Goal: Entertainment & Leisure: Browse casually

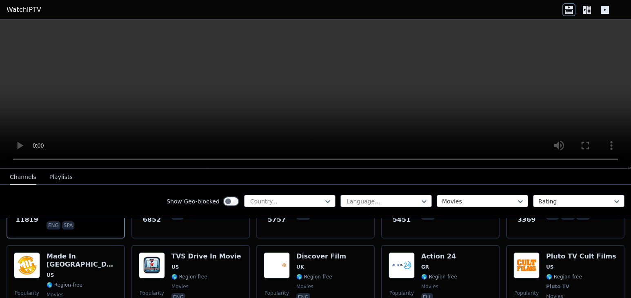
scroll to position [163, 0]
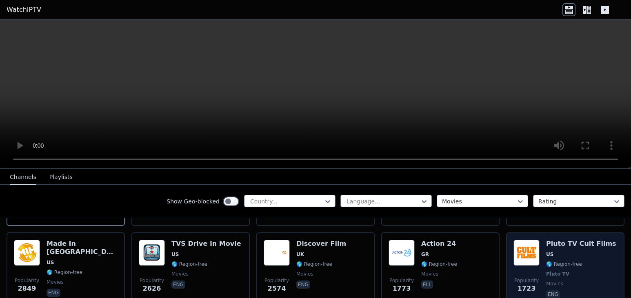
click at [522, 246] on img at bounding box center [526, 253] width 26 height 26
click at [524, 249] on img at bounding box center [526, 253] width 26 height 26
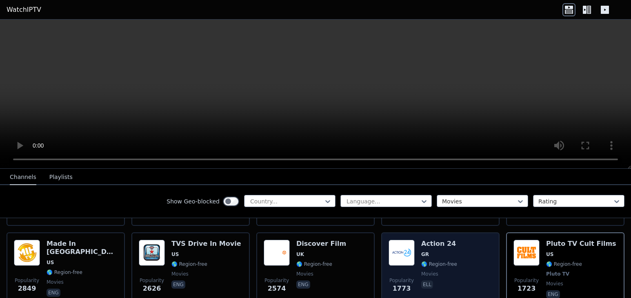
click at [400, 248] on img at bounding box center [402, 253] width 26 height 26
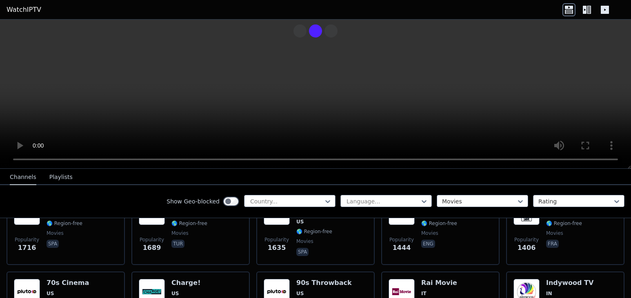
scroll to position [327, 0]
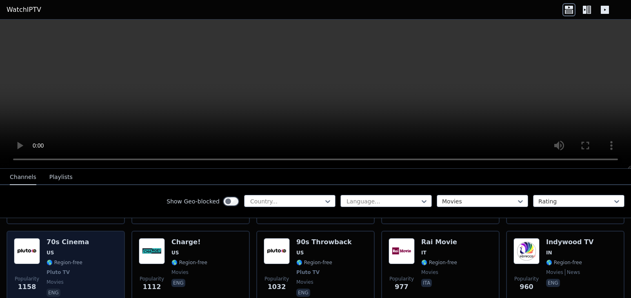
click at [43, 244] on div "Popularity 1158 70s Cinema US 🌎 Region-free Pluto TV movies eng" at bounding box center [66, 268] width 104 height 60
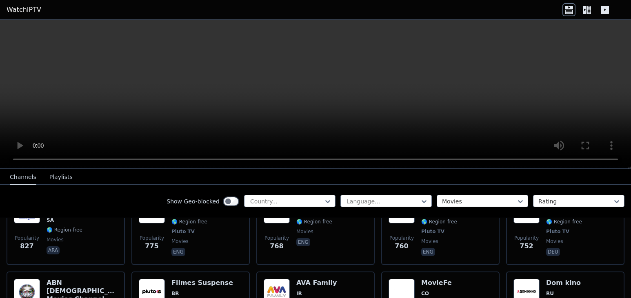
scroll to position [408, 0]
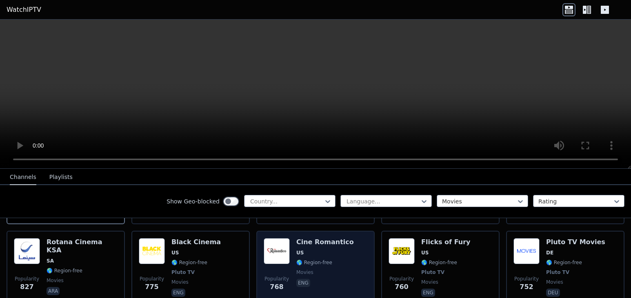
click at [282, 241] on img at bounding box center [277, 251] width 26 height 26
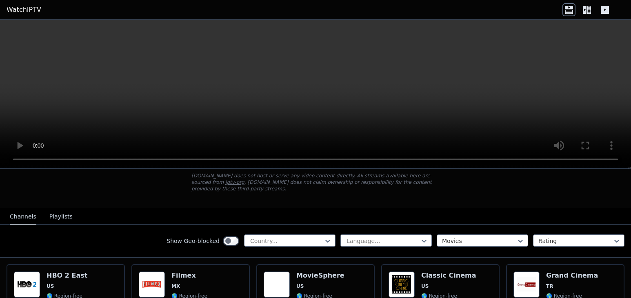
scroll to position [41, 0]
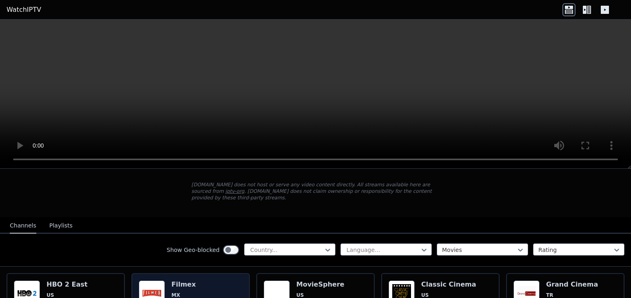
click at [151, 284] on img at bounding box center [152, 294] width 26 height 26
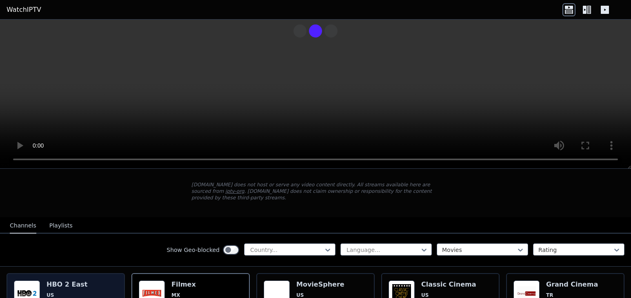
click at [23, 282] on img at bounding box center [27, 294] width 26 height 26
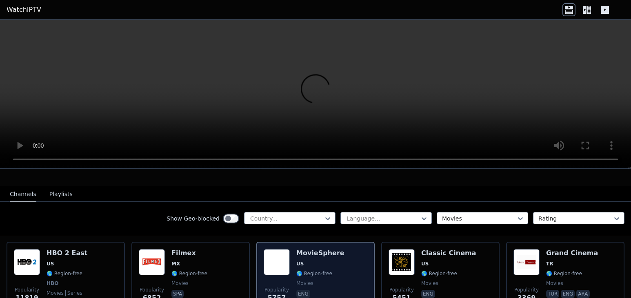
scroll to position [82, 0]
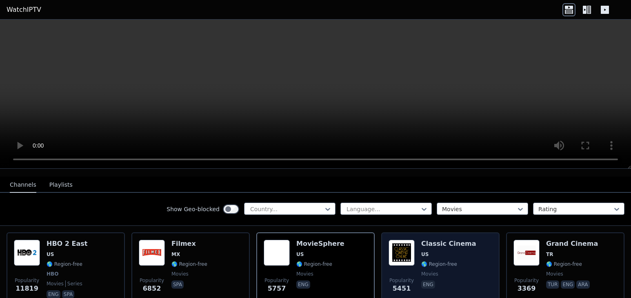
click at [412, 247] on div "Popularity 5451 Classic Cinema US 🌎 Region-free movies eng" at bounding box center [441, 270] width 104 height 60
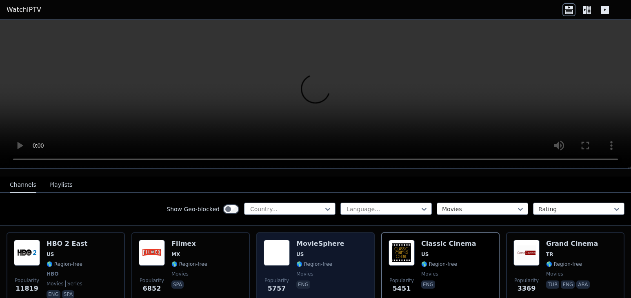
click at [280, 248] on img at bounding box center [277, 253] width 26 height 26
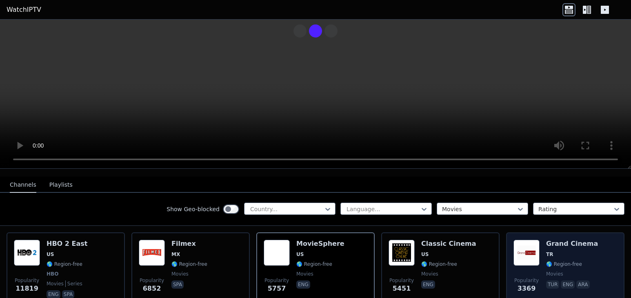
click at [527, 247] on img at bounding box center [526, 253] width 26 height 26
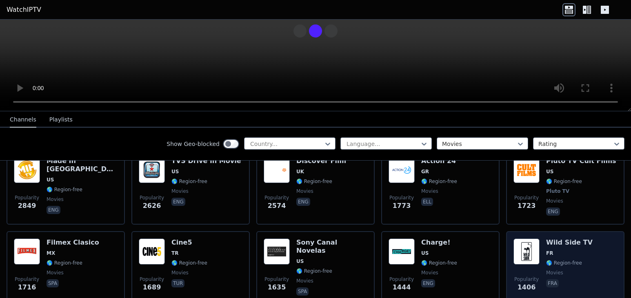
scroll to position [204, 0]
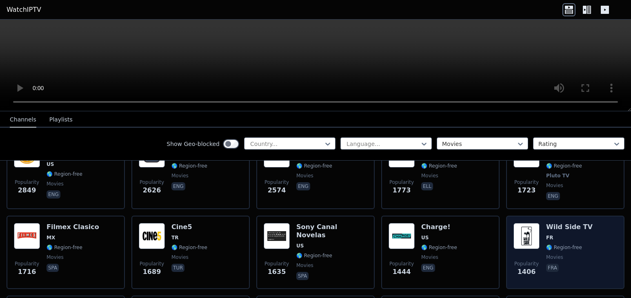
click at [526, 227] on img at bounding box center [526, 236] width 26 height 26
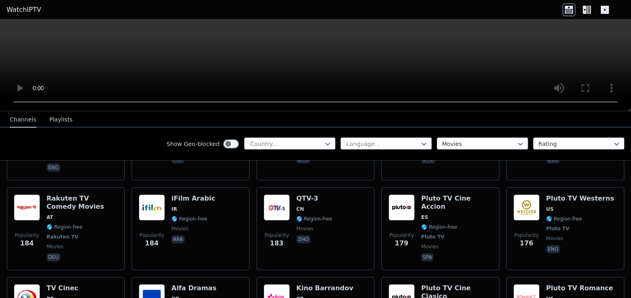
scroll to position [1551, 0]
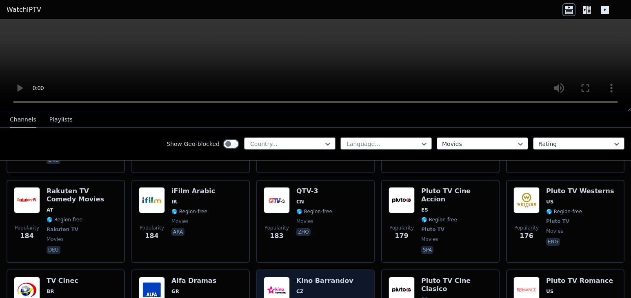
click at [273, 277] on img at bounding box center [277, 290] width 26 height 26
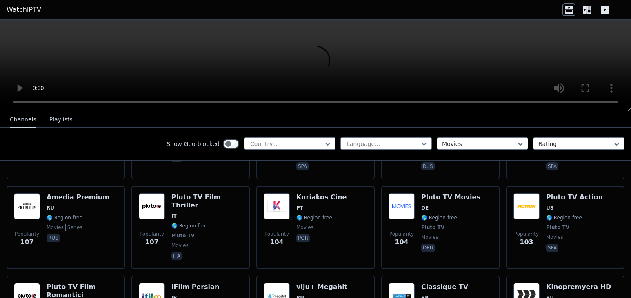
scroll to position [2449, 0]
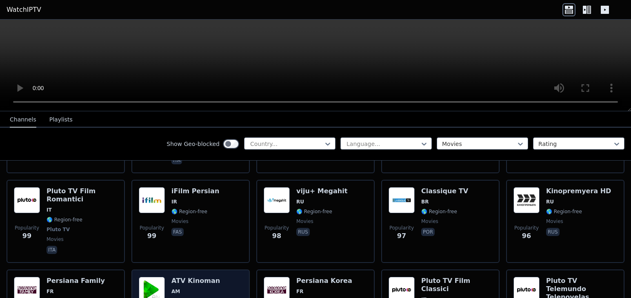
click at [155, 277] on img at bounding box center [152, 290] width 26 height 26
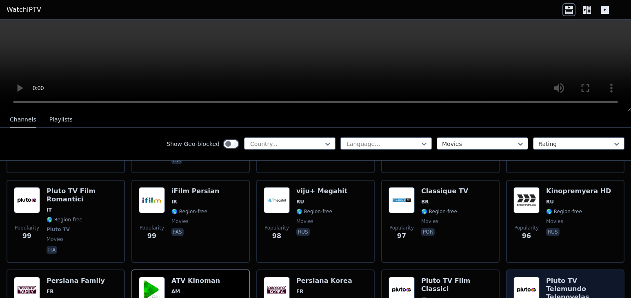
click at [519, 277] on img at bounding box center [526, 290] width 26 height 26
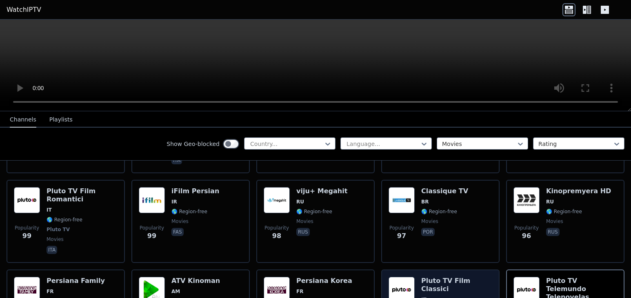
click at [389, 277] on img at bounding box center [402, 290] width 26 height 26
